Goal: Find specific page/section: Find specific page/section

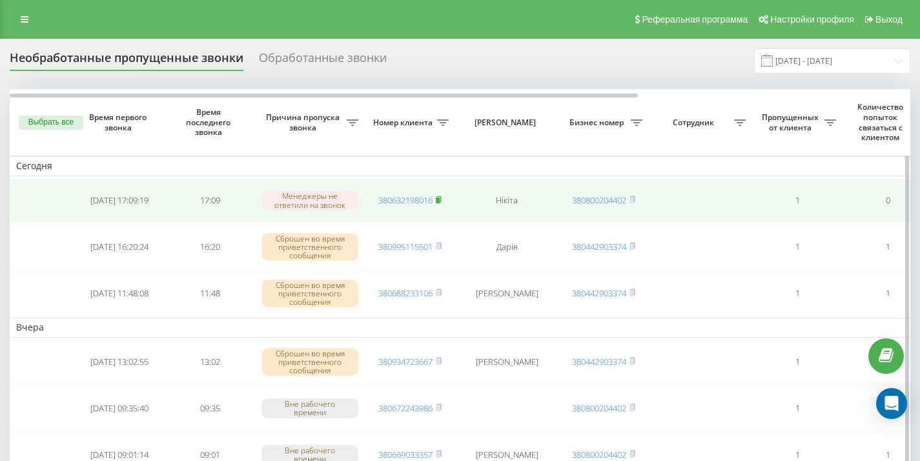
click at [440, 199] on rect at bounding box center [438, 201] width 4 height 6
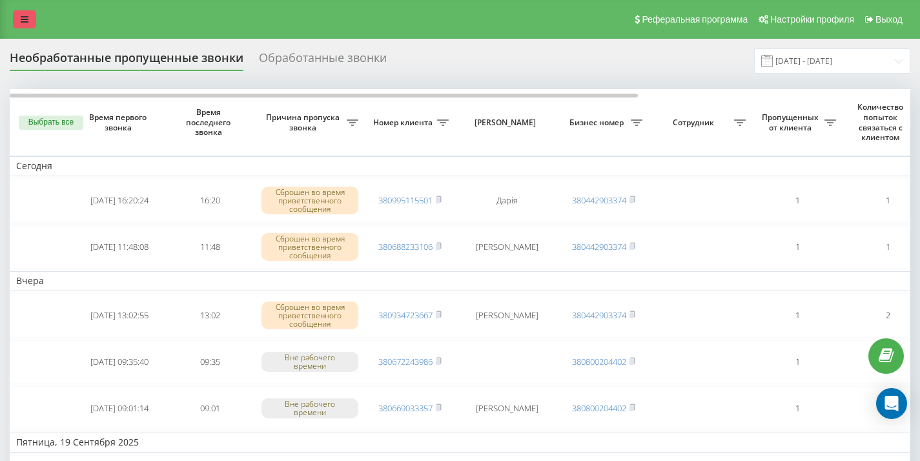
click at [25, 19] on icon at bounding box center [25, 19] width 8 height 9
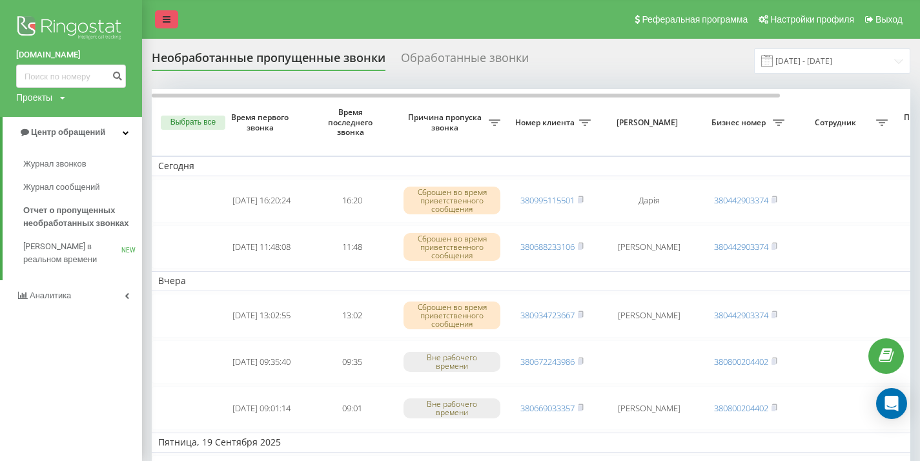
click at [39, 250] on span "[PERSON_NAME] в реальном времени" at bounding box center [72, 253] width 98 height 26
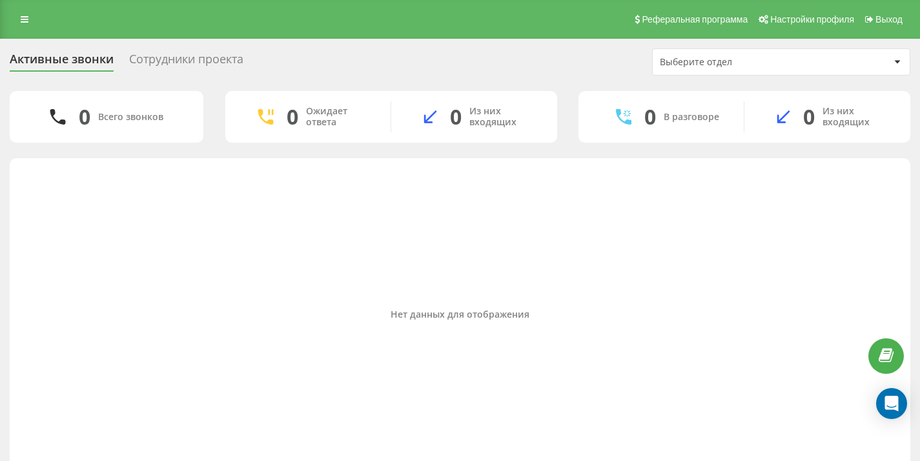
click at [642, 110] on div "0 В разговоре" at bounding box center [661, 116] width 166 height 31
click at [24, 20] on icon at bounding box center [25, 19] width 8 height 9
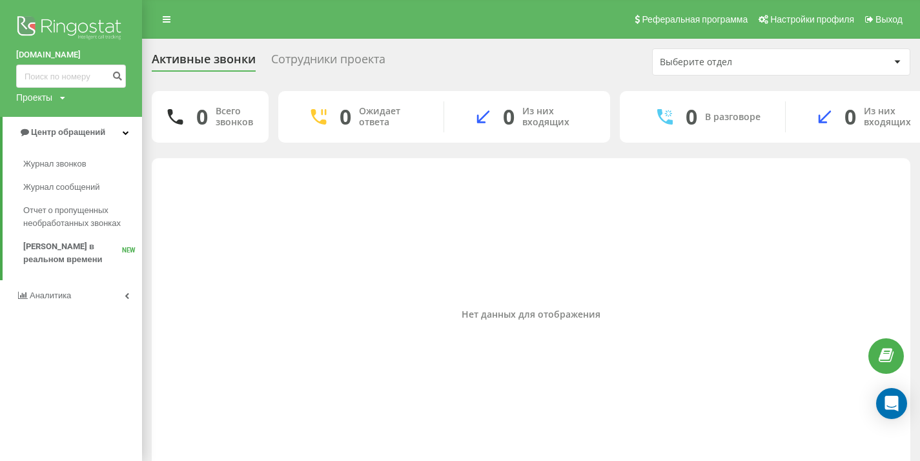
click at [289, 57] on div "Сотрудники проекта" at bounding box center [328, 62] width 114 height 20
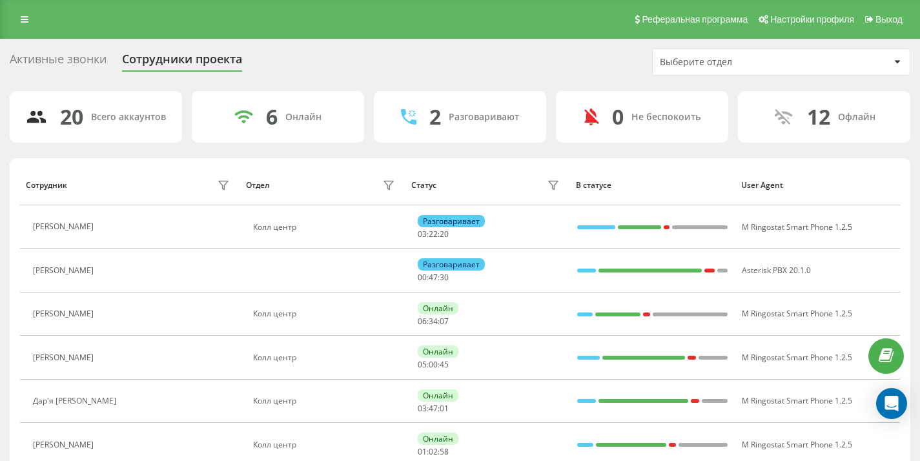
click at [26, 22] on icon at bounding box center [25, 19] width 8 height 9
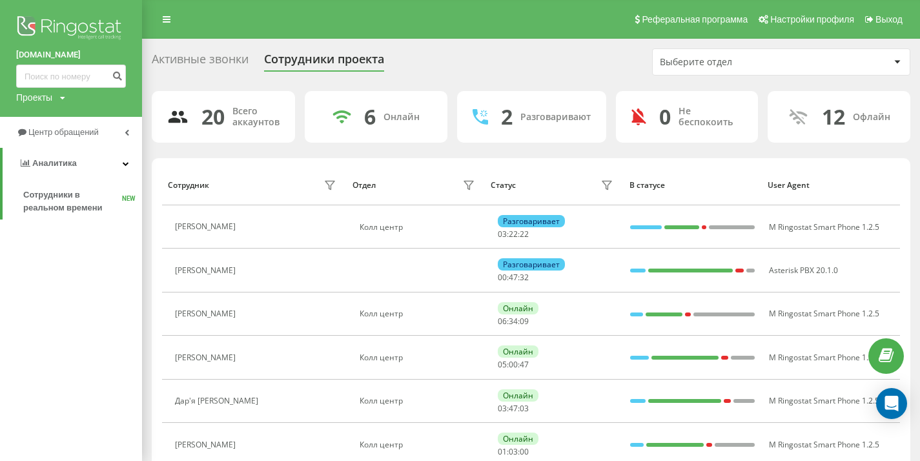
click at [127, 132] on icon at bounding box center [127, 132] width 5 height 6
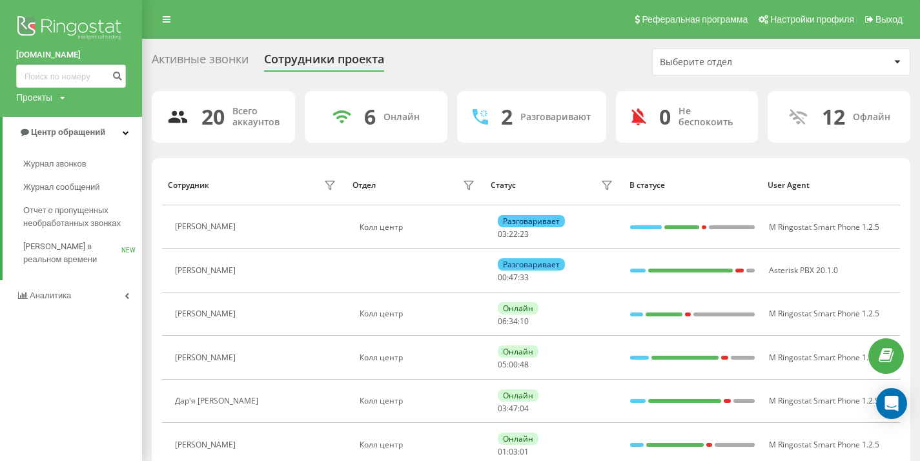
click at [57, 218] on span "Отчет о пропущенных необработанных звонках" at bounding box center [79, 217] width 112 height 26
